Goal: Transaction & Acquisition: Purchase product/service

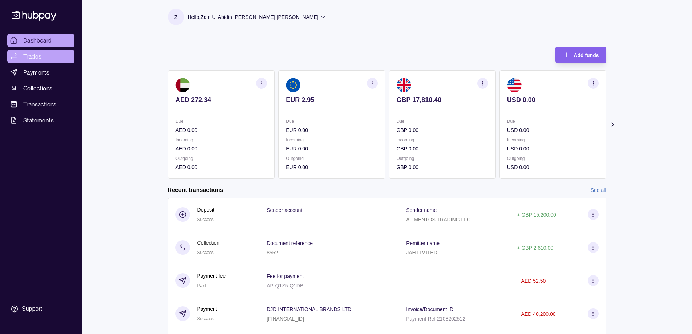
click at [36, 53] on span "Trades" at bounding box center [32, 56] width 18 height 9
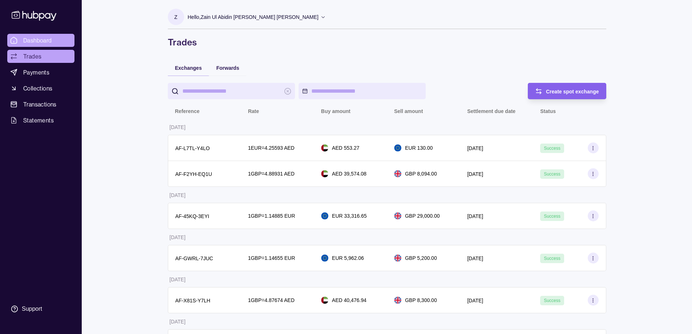
click at [36, 40] on span "Dashboard" at bounding box center [37, 40] width 29 height 9
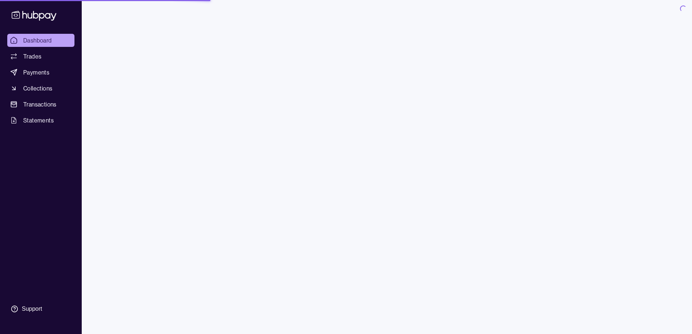
click at [37, 70] on span "Payments" at bounding box center [36, 72] width 26 height 9
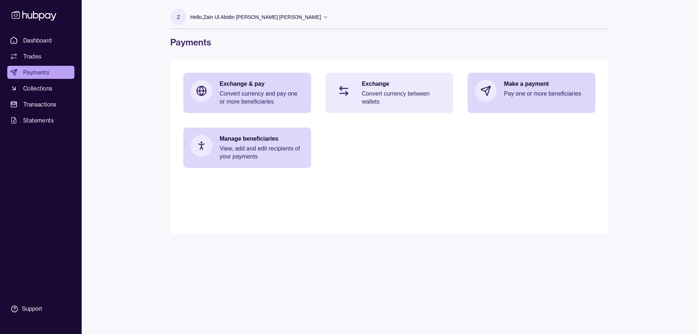
click at [418, 93] on p "Convert currency between wallets" at bounding box center [404, 98] width 84 height 16
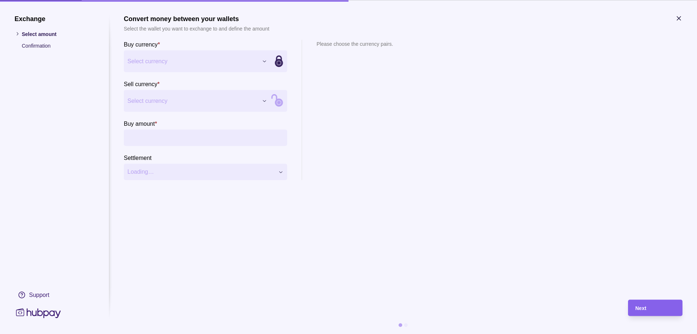
click at [236, 333] on div "Exchange Select amount Confirmation Support Convert money between your wallets …" at bounding box center [348, 334] width 697 height 0
click at [240, 333] on div "Exchange Select amount Confirmation Support Convert money between your wallets …" at bounding box center [348, 334] width 697 height 0
click at [230, 140] on input "Buy amount *" at bounding box center [213, 137] width 142 height 16
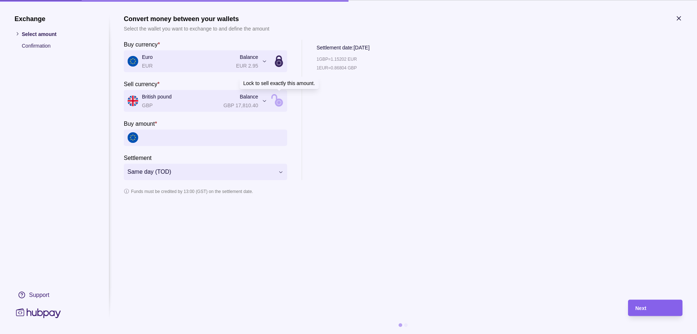
click at [279, 103] on icon at bounding box center [279, 102] width 8 height 8
click at [179, 143] on input "Sell amount *" at bounding box center [213, 137] width 142 height 16
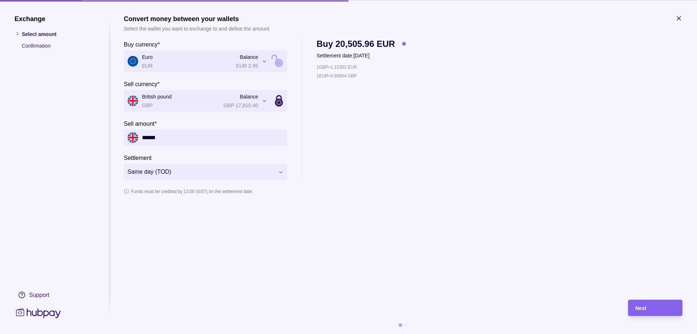
type input "******"
click at [658, 303] on div "Next" at bounding box center [655, 307] width 40 height 9
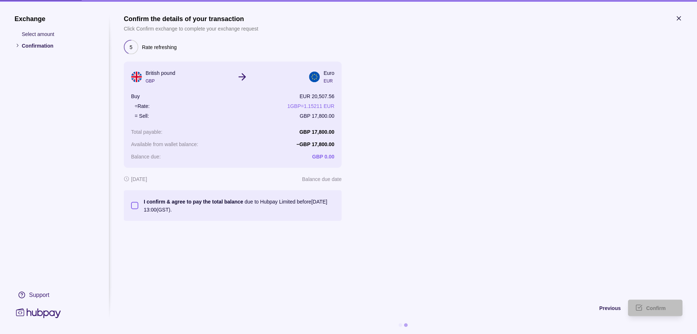
click at [133, 206] on button "I confirm & agree to pay the total balance due to Hubpay Limited before [DATE] …" at bounding box center [134, 205] width 7 height 7
click at [653, 308] on span "Confirm" at bounding box center [656, 308] width 20 height 6
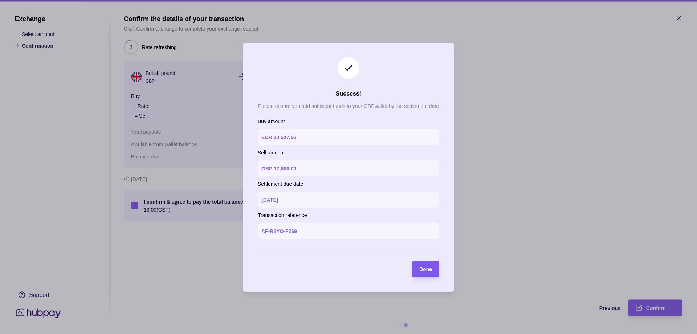
click at [424, 269] on span "Done" at bounding box center [425, 269] width 13 height 6
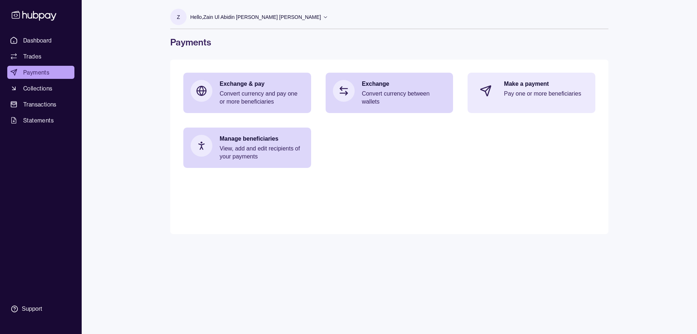
click at [548, 93] on p "Pay one or more beneficiaries" at bounding box center [546, 94] width 84 height 8
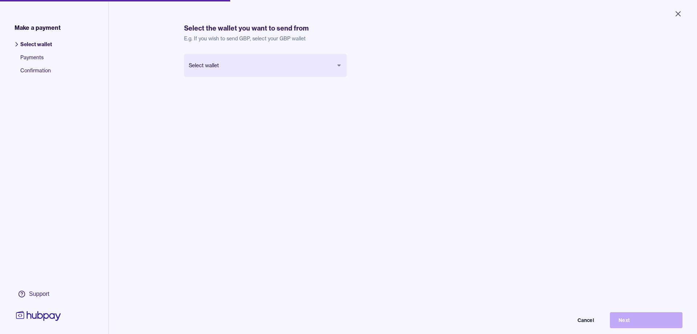
click at [317, 64] on body "Close Make a payment Select wallet Payments Confirmation Support Select the wal…" at bounding box center [348, 167] width 697 height 334
click at [672, 11] on icon "Close" at bounding box center [672, 13] width 9 height 9
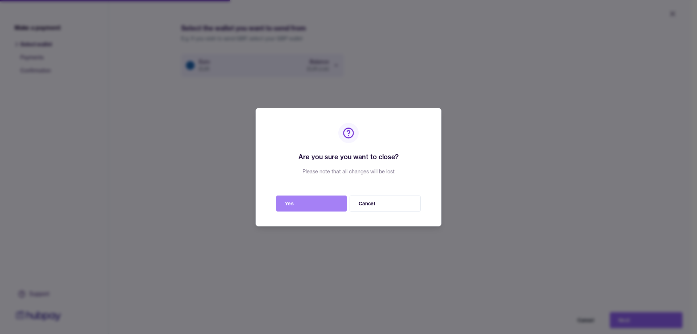
click at [308, 201] on button "Yes" at bounding box center [311, 203] width 70 height 16
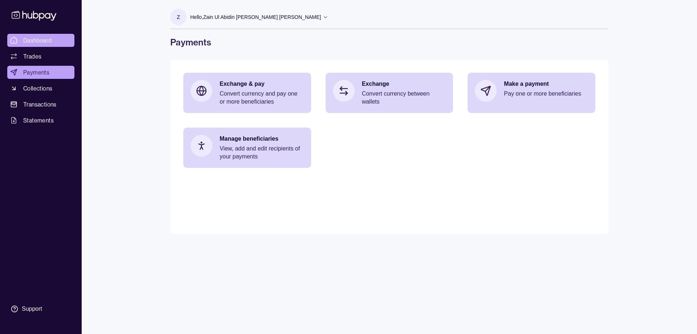
click at [34, 38] on span "Dashboard" at bounding box center [37, 40] width 29 height 9
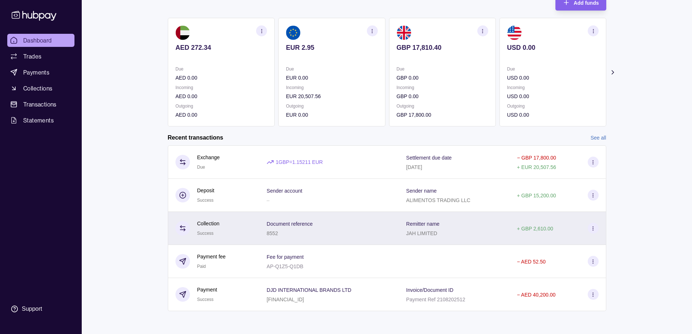
scroll to position [53, 0]
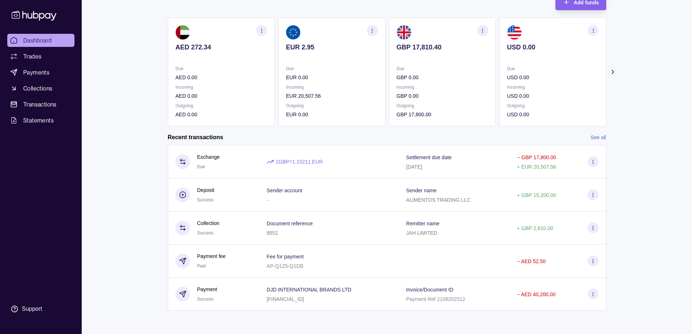
click at [603, 136] on link "See all" at bounding box center [598, 137] width 16 height 8
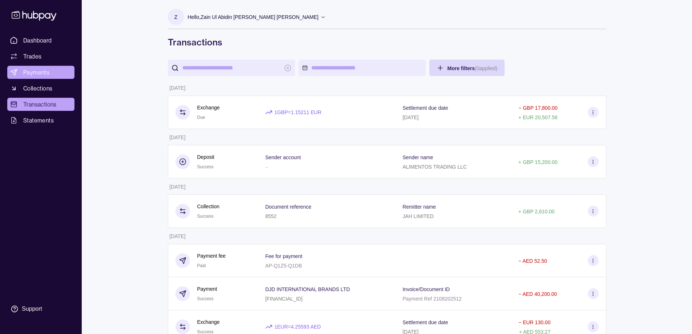
click at [38, 72] on span "Payments" at bounding box center [36, 72] width 26 height 9
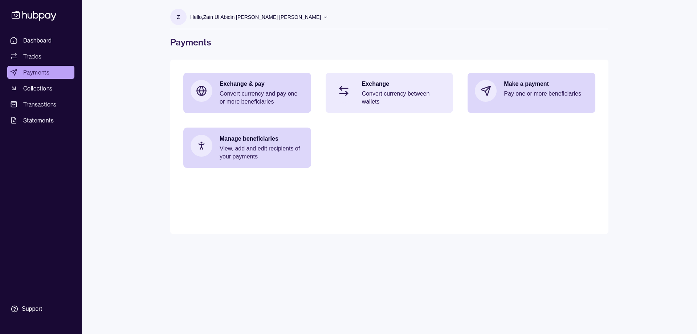
click at [379, 94] on p "Convert currency between wallets" at bounding box center [404, 98] width 84 height 16
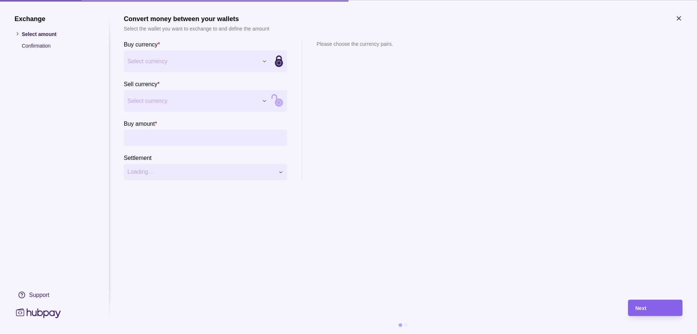
click at [679, 17] on icon "button" at bounding box center [678, 18] width 7 height 7
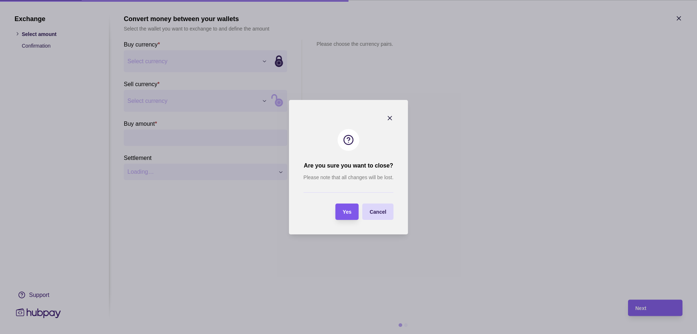
click at [348, 208] on div "Yes" at bounding box center [347, 211] width 9 height 9
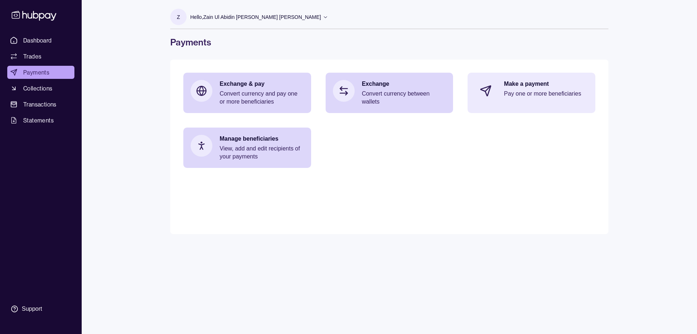
click at [553, 92] on p "Pay one or more beneficiaries" at bounding box center [546, 94] width 84 height 8
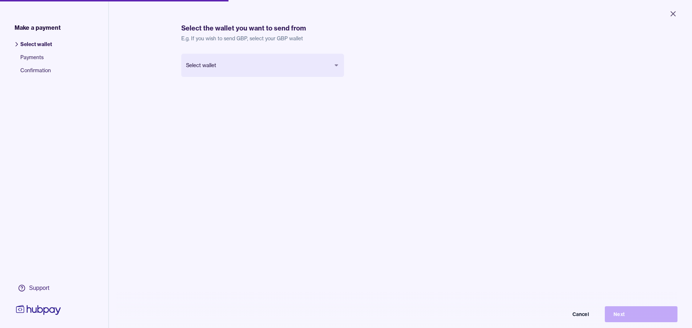
click at [319, 66] on body "Close Make a payment Select wallet Payments Confirmation Support Select the wal…" at bounding box center [346, 164] width 692 height 328
click at [637, 318] on button "Next" at bounding box center [641, 314] width 73 height 16
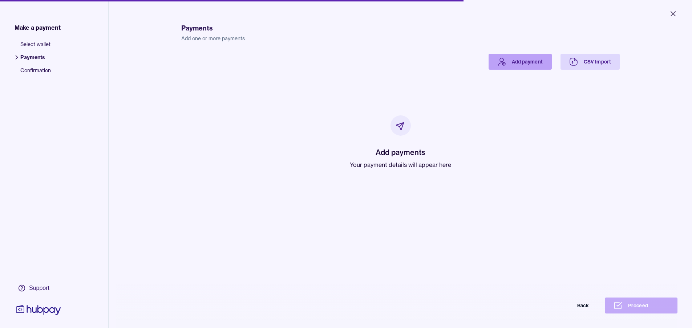
click at [529, 63] on link "Add payment" at bounding box center [519, 62] width 63 height 16
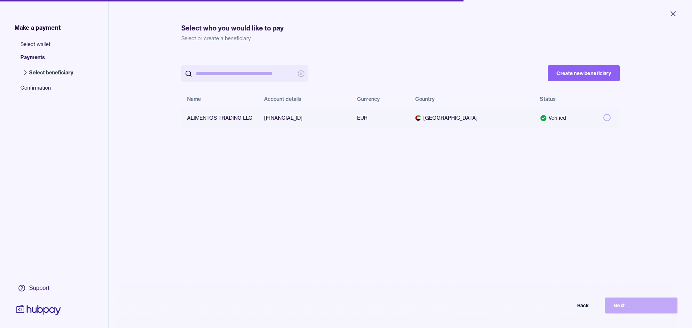
click at [604, 118] on button "button" at bounding box center [606, 117] width 7 height 7
click at [634, 307] on button "Next" at bounding box center [641, 306] width 73 height 16
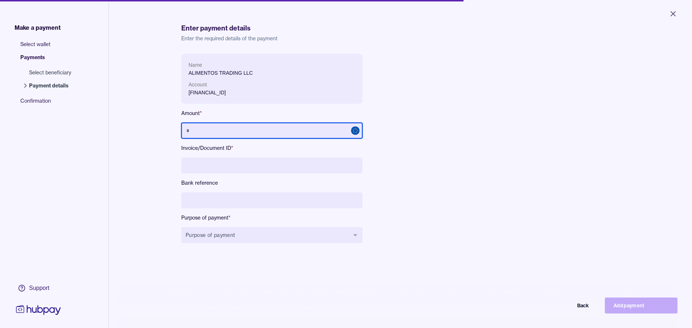
click at [214, 130] on input "text" at bounding box center [271, 131] width 181 height 16
type input "******"
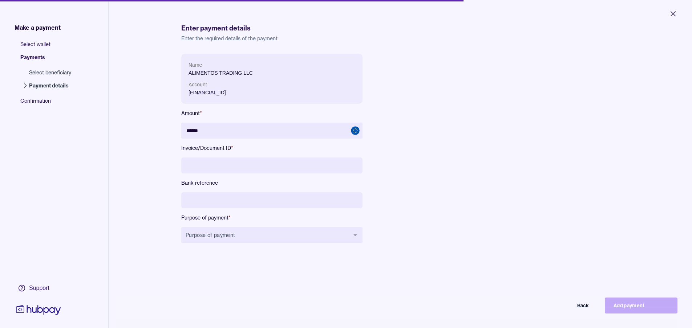
click at [200, 170] on input at bounding box center [271, 166] width 181 height 16
drag, startPoint x: 225, startPoint y: 160, endPoint x: 221, endPoint y: 162, distance: 4.1
click at [221, 162] on input "**********" at bounding box center [271, 166] width 181 height 16
drag, startPoint x: 224, startPoint y: 163, endPoint x: 153, endPoint y: 158, distance: 71.7
click at [153, 158] on div "**********" at bounding box center [346, 195] width 692 height 391
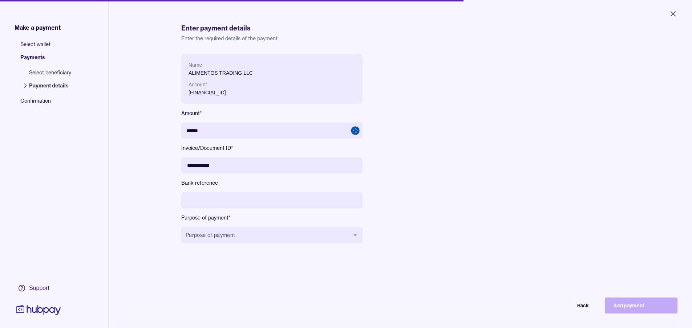
type input "**********"
click at [223, 200] on input at bounding box center [271, 200] width 181 height 16
paste input "**********"
type input "**********"
click at [263, 238] on button "Purpose of payment" at bounding box center [271, 235] width 181 height 16
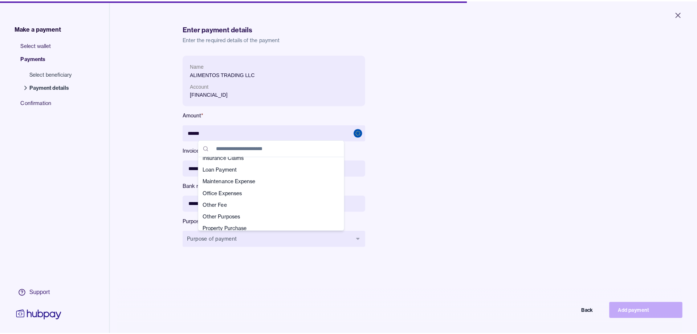
scroll to position [138, 0]
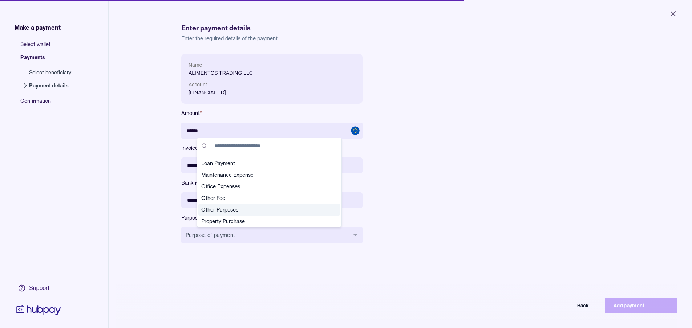
click at [247, 208] on span "Other Purposes" at bounding box center [264, 209] width 127 height 7
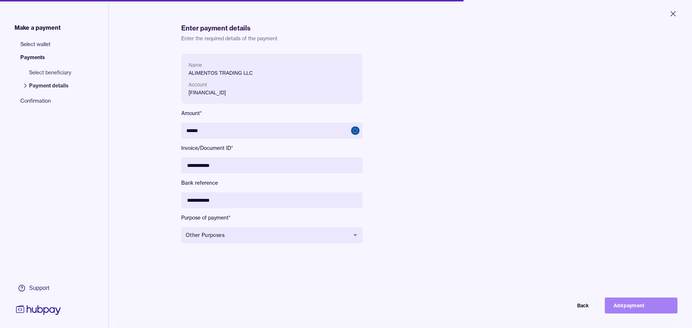
click at [626, 310] on button "Add payment" at bounding box center [641, 306] width 73 height 16
type input "*****"
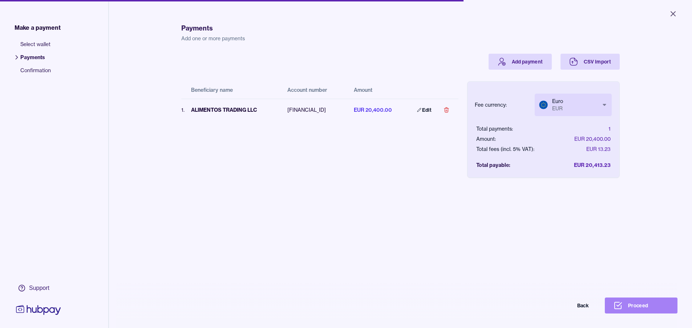
click at [645, 310] on button "Proceed" at bounding box center [641, 306] width 73 height 16
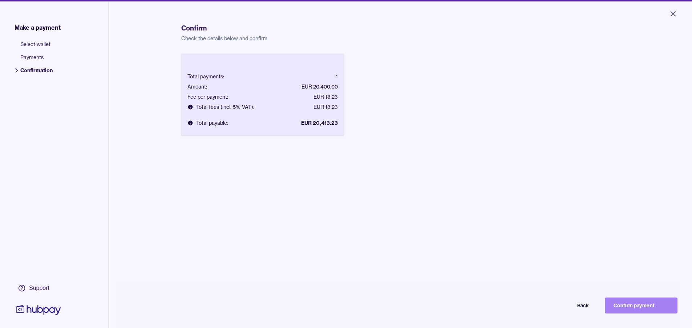
click at [644, 311] on button "Confirm payment" at bounding box center [641, 306] width 73 height 16
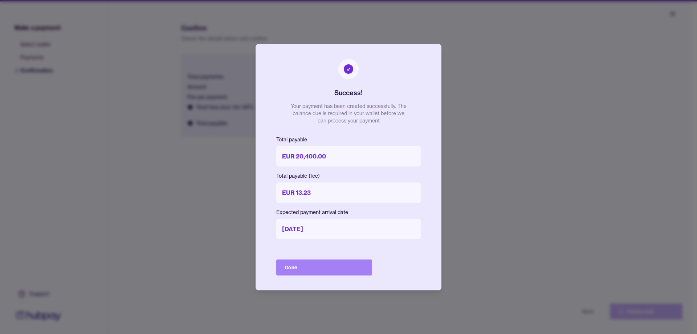
click at [312, 269] on button "Done" at bounding box center [324, 267] width 96 height 16
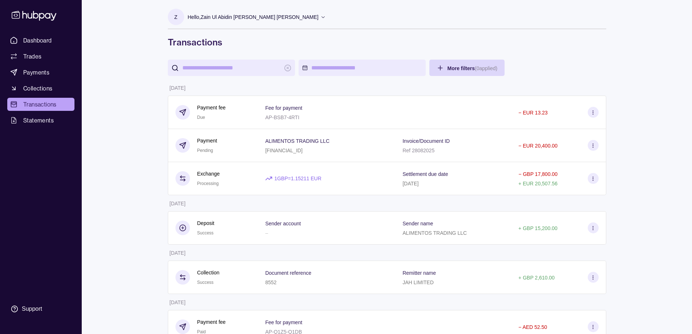
click at [278, 13] on p "Hello, Zain Ul Abidin [PERSON_NAME] [PERSON_NAME]" at bounding box center [253, 17] width 131 height 8
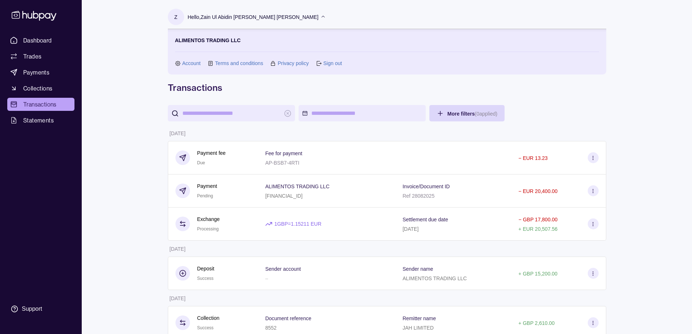
click at [334, 61] on link "Sign out" at bounding box center [332, 63] width 19 height 8
